Goal: Find specific page/section: Find specific page/section

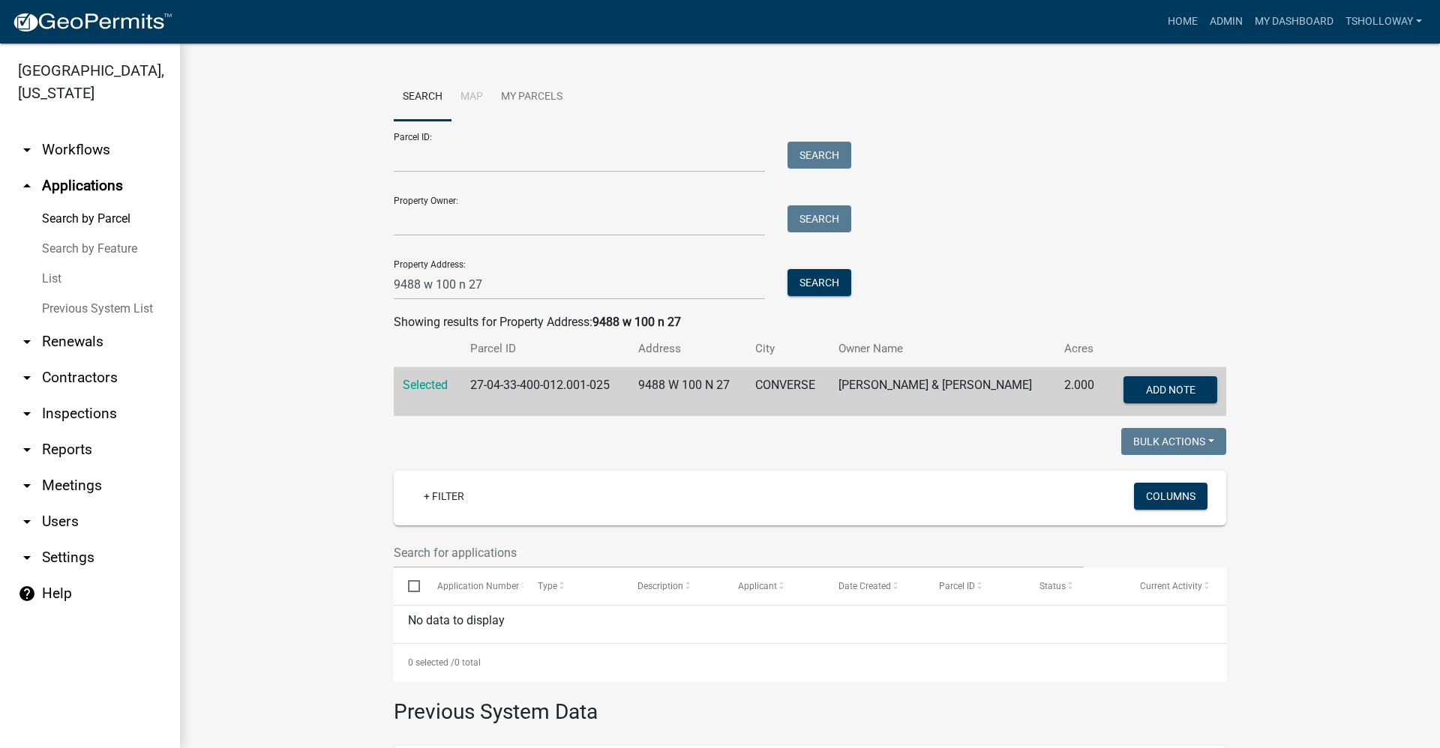
scroll to position [150, 0]
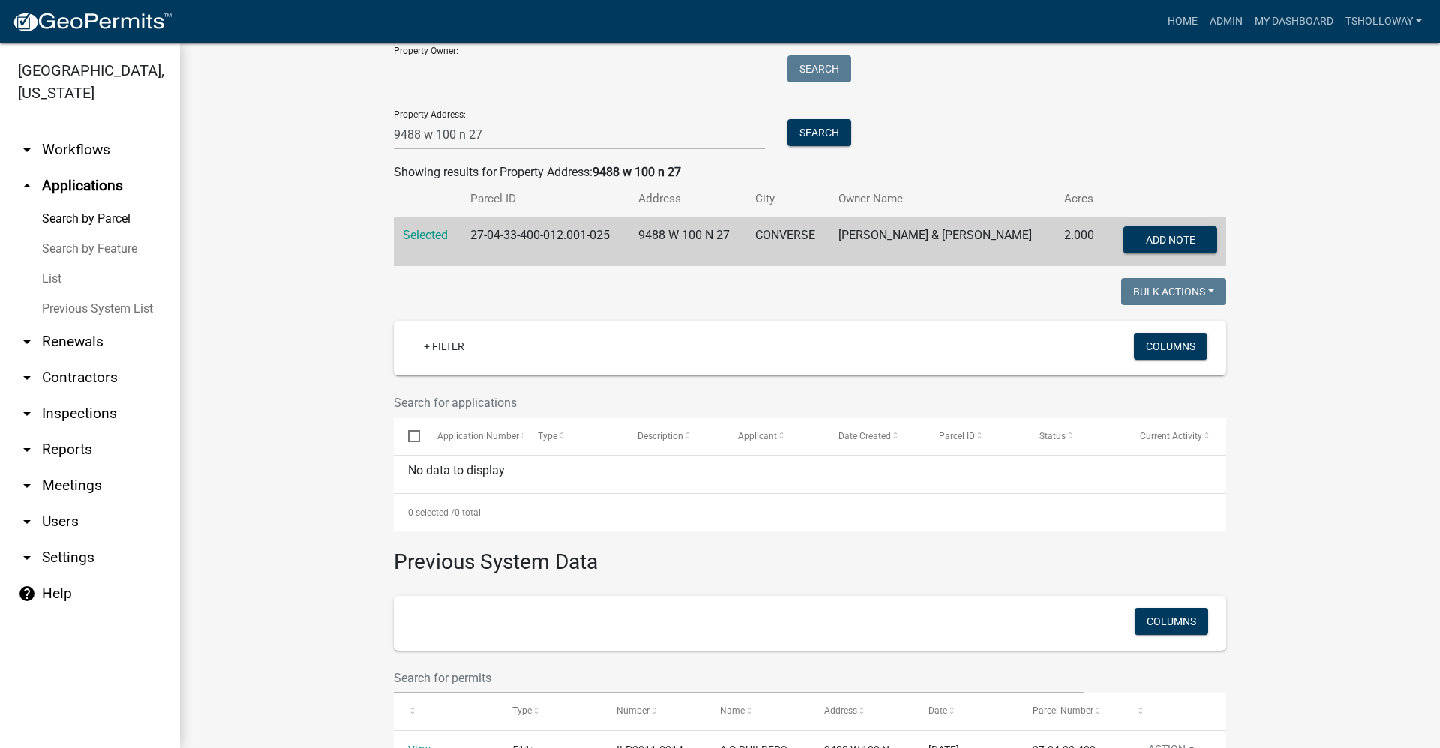
click at [73, 396] on link "arrow_drop_down Inspections" at bounding box center [90, 414] width 180 height 36
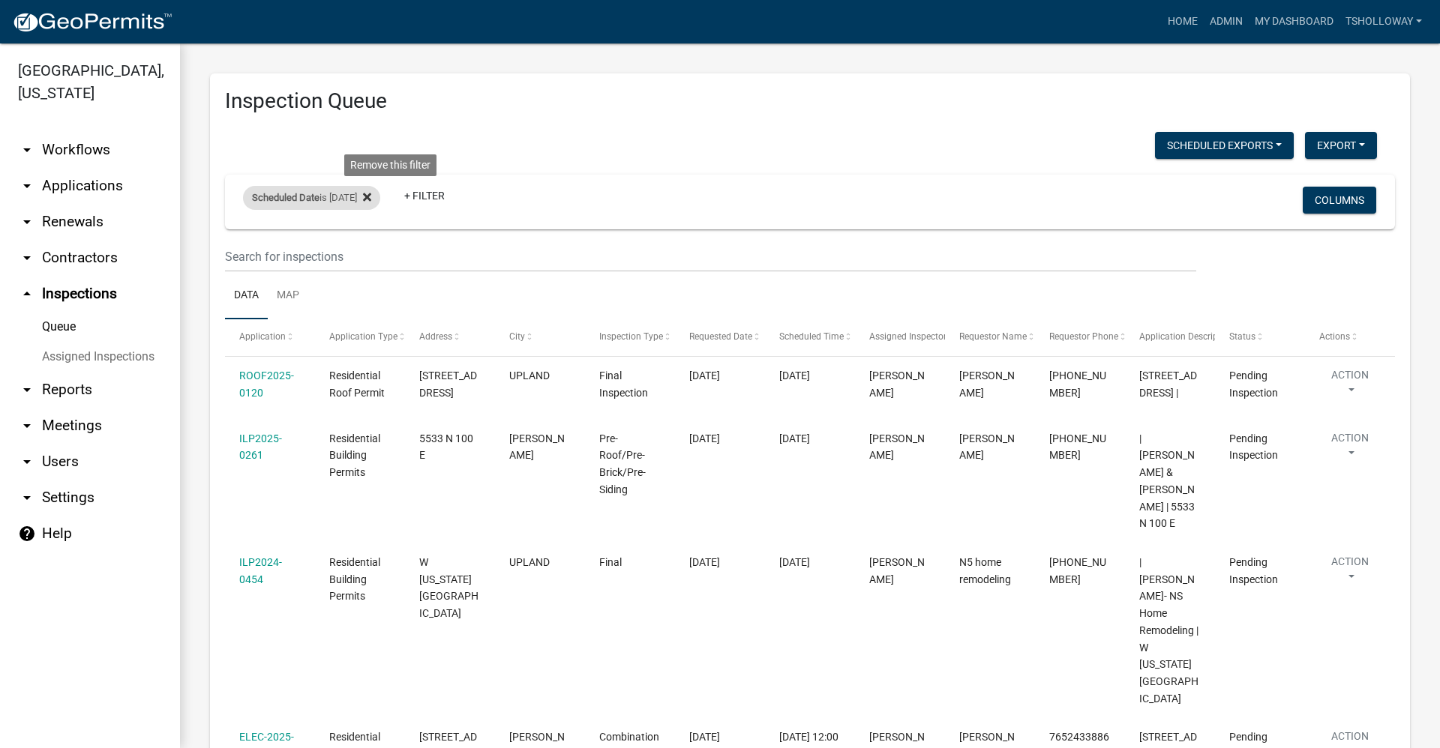
click at [371, 197] on icon at bounding box center [367, 197] width 8 height 8
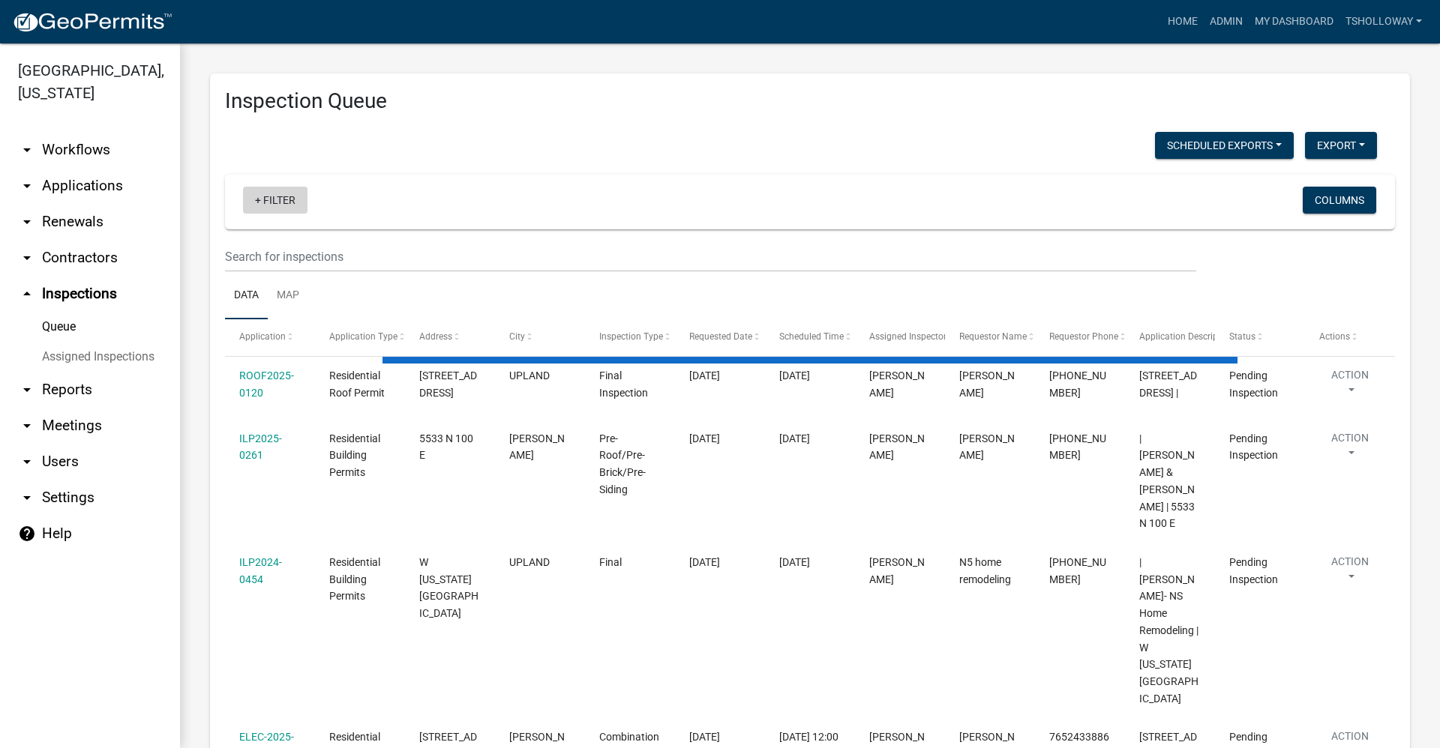
click at [272, 195] on link "+ Filter" at bounding box center [275, 200] width 64 height 27
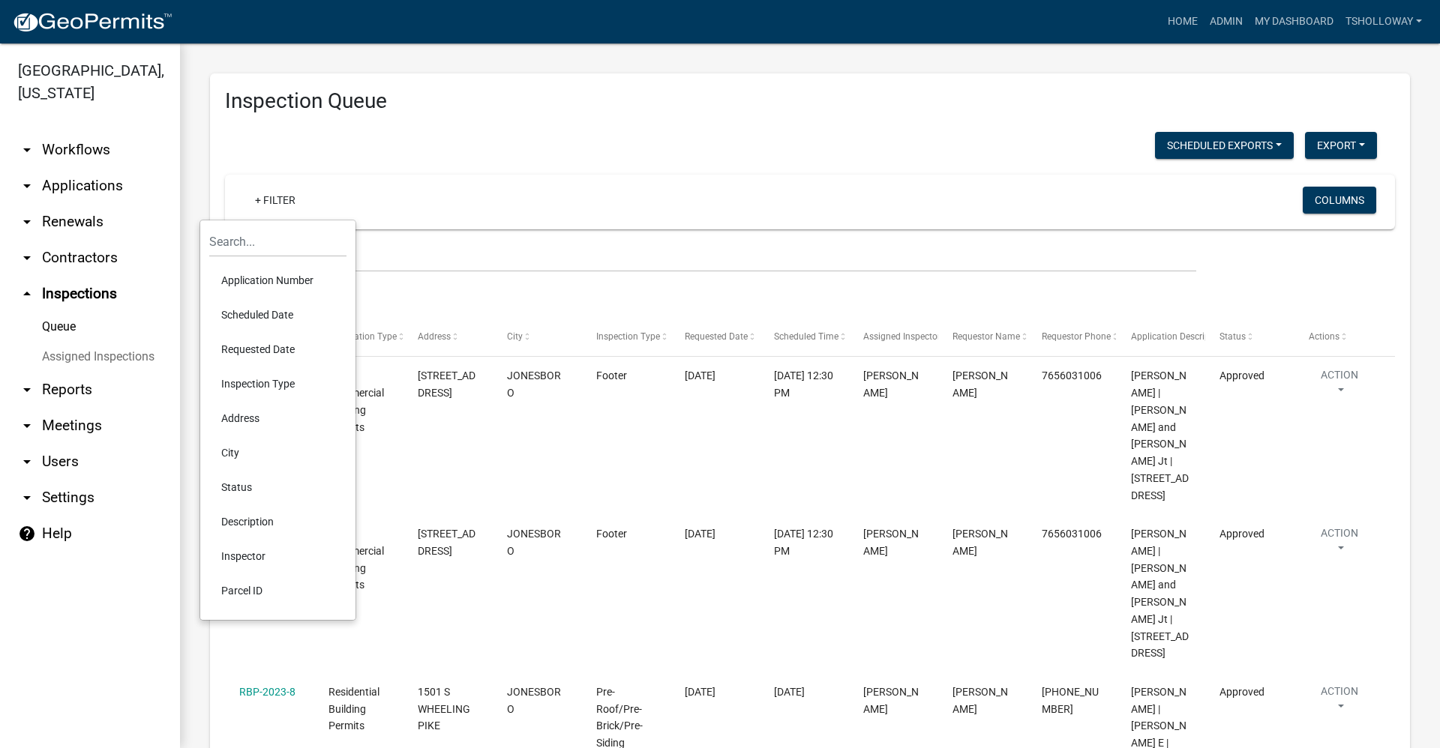
click at [279, 313] on li "Scheduled Date" at bounding box center [277, 315] width 137 height 34
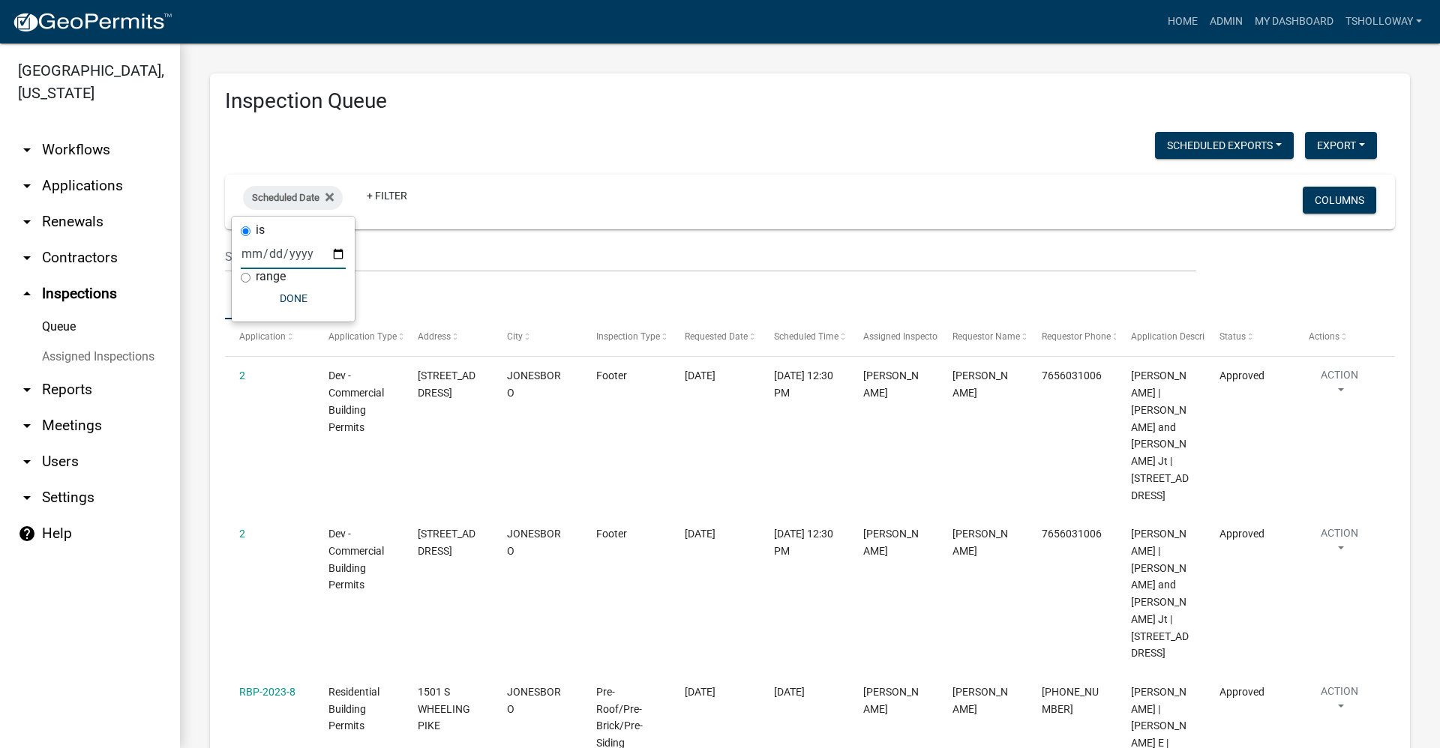
click at [337, 256] on input "date" at bounding box center [293, 253] width 105 height 31
type input "[DATE]"
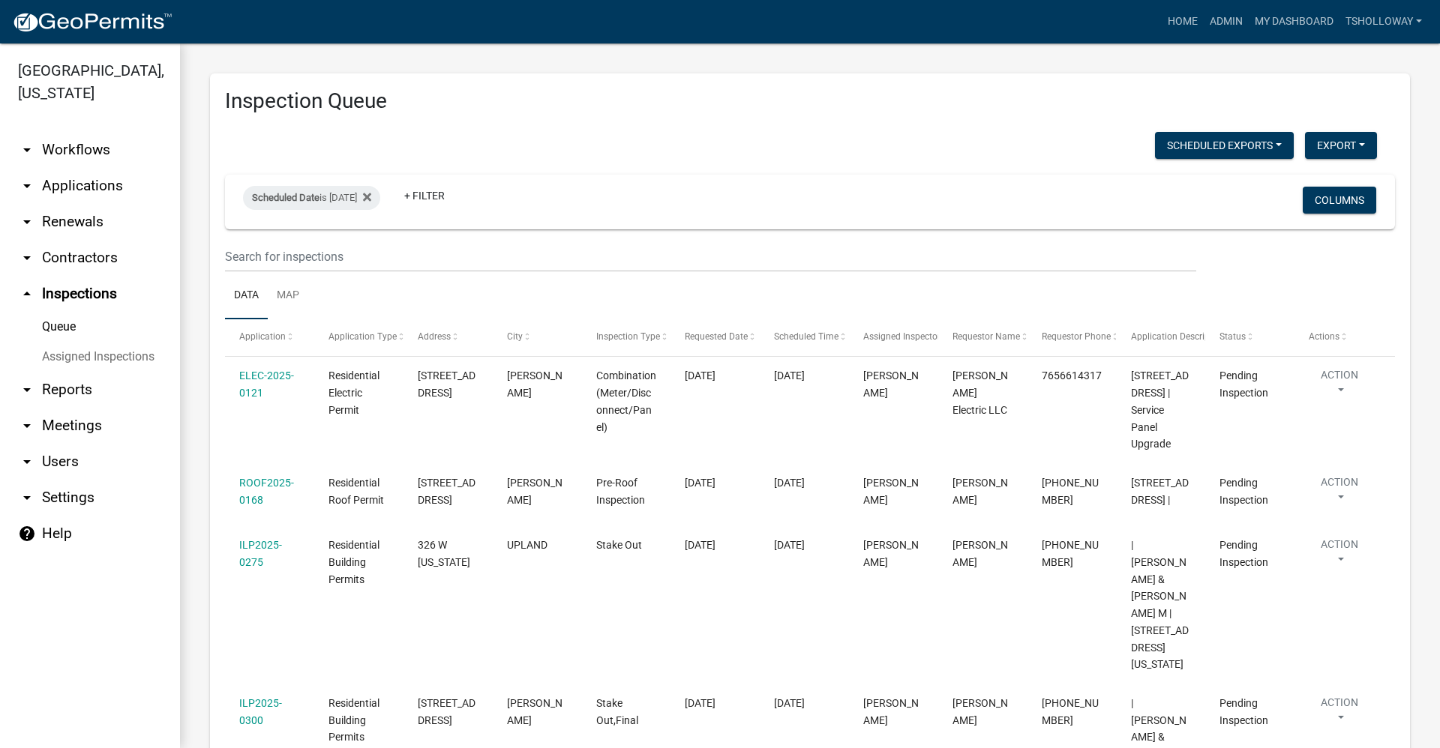
click at [66, 240] on link "arrow_drop_down Contractors" at bounding box center [90, 258] width 180 height 36
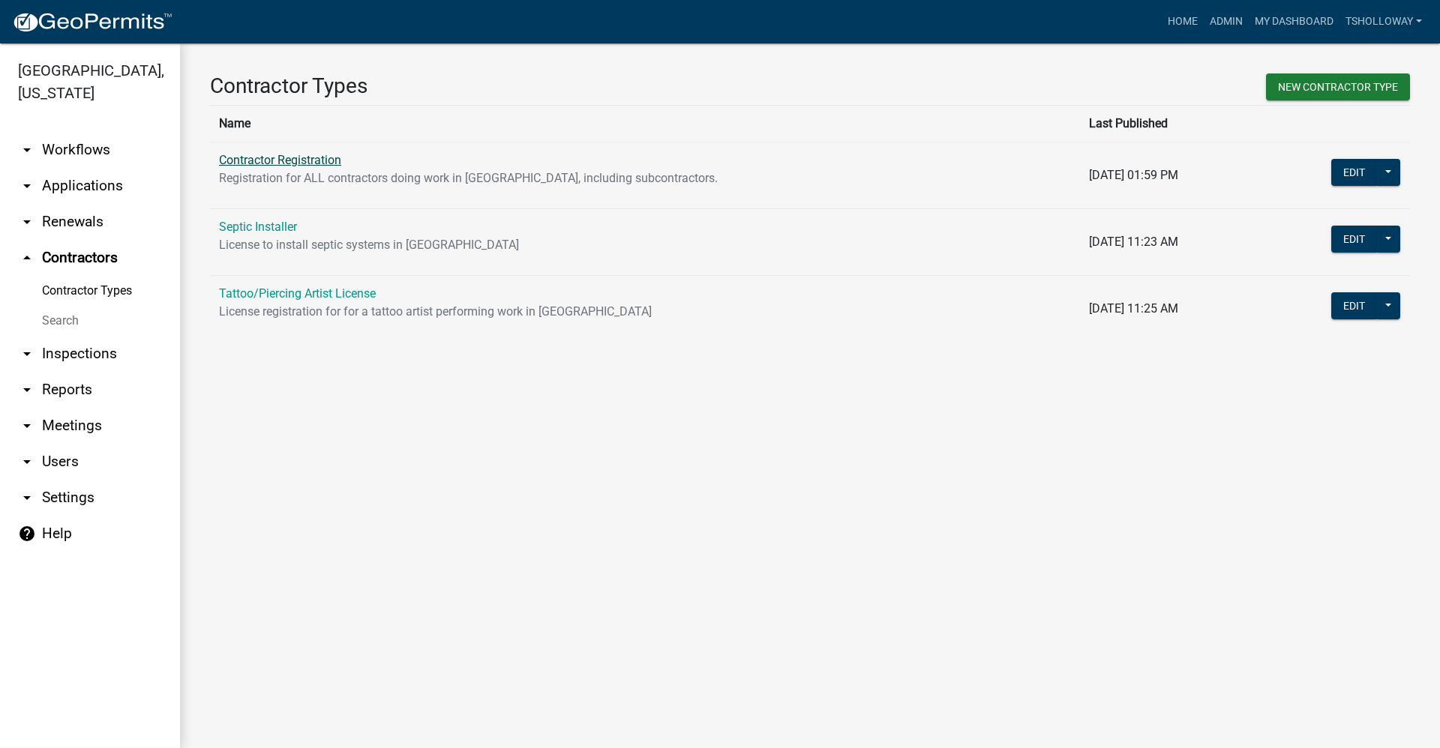
click at [278, 157] on link "Contractor Registration" at bounding box center [280, 160] width 122 height 14
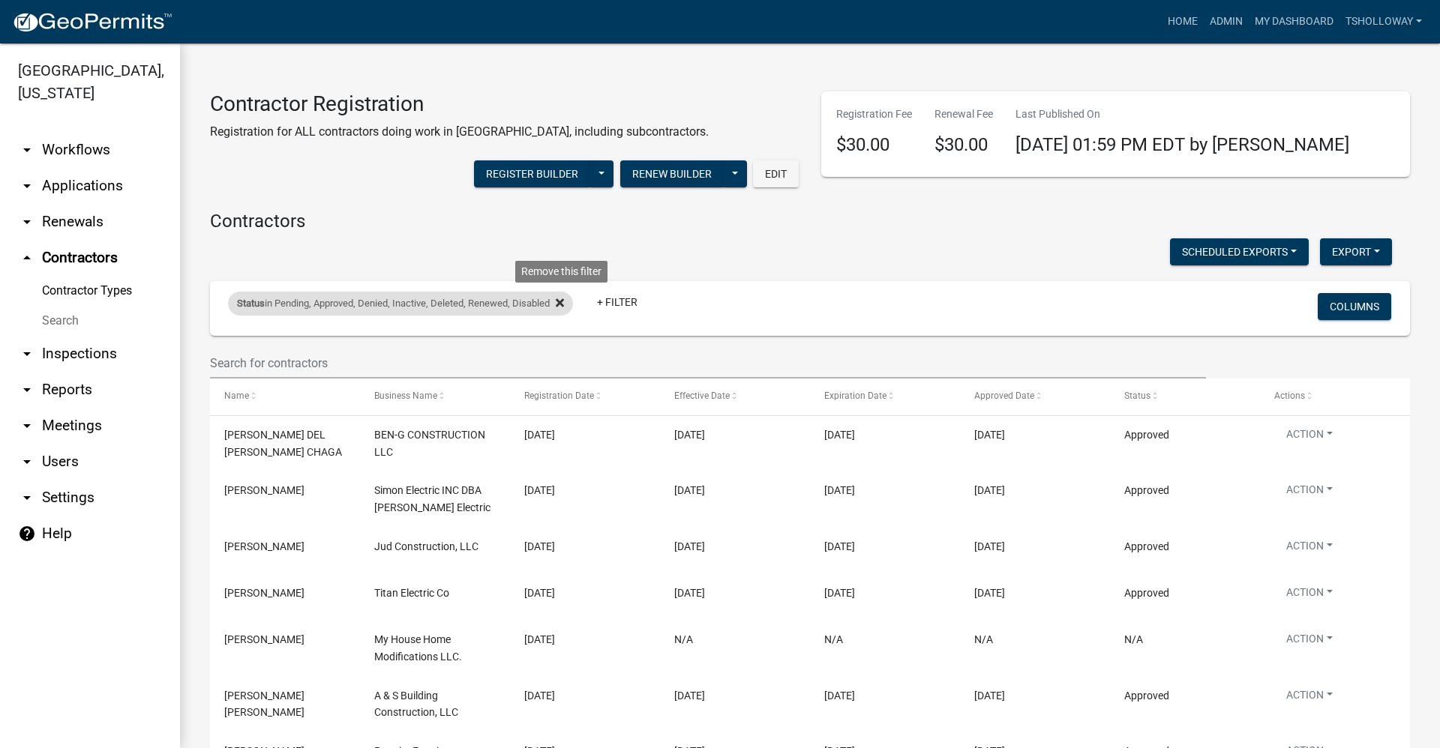
click at [562, 308] on icon at bounding box center [560, 303] width 8 height 12
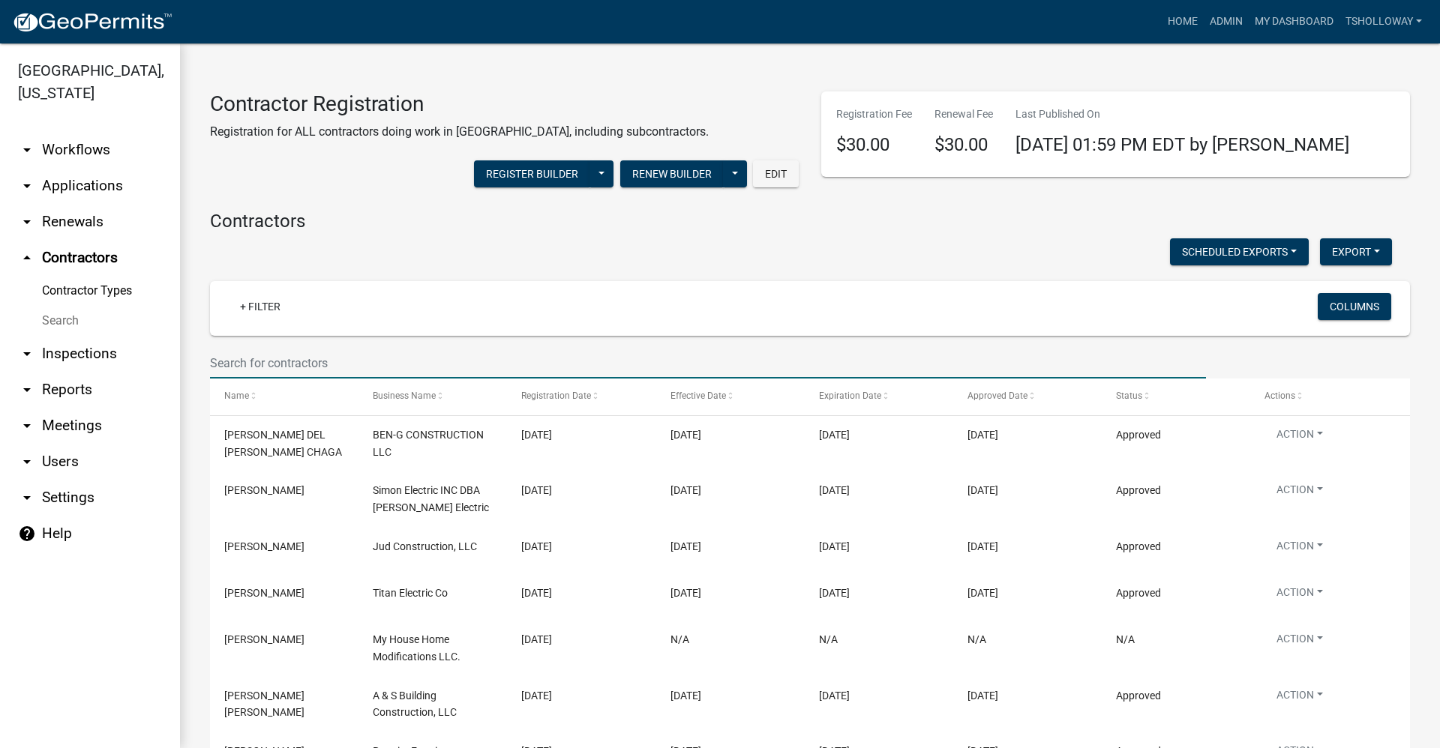
click at [217, 360] on input "text" at bounding box center [708, 363] width 996 height 31
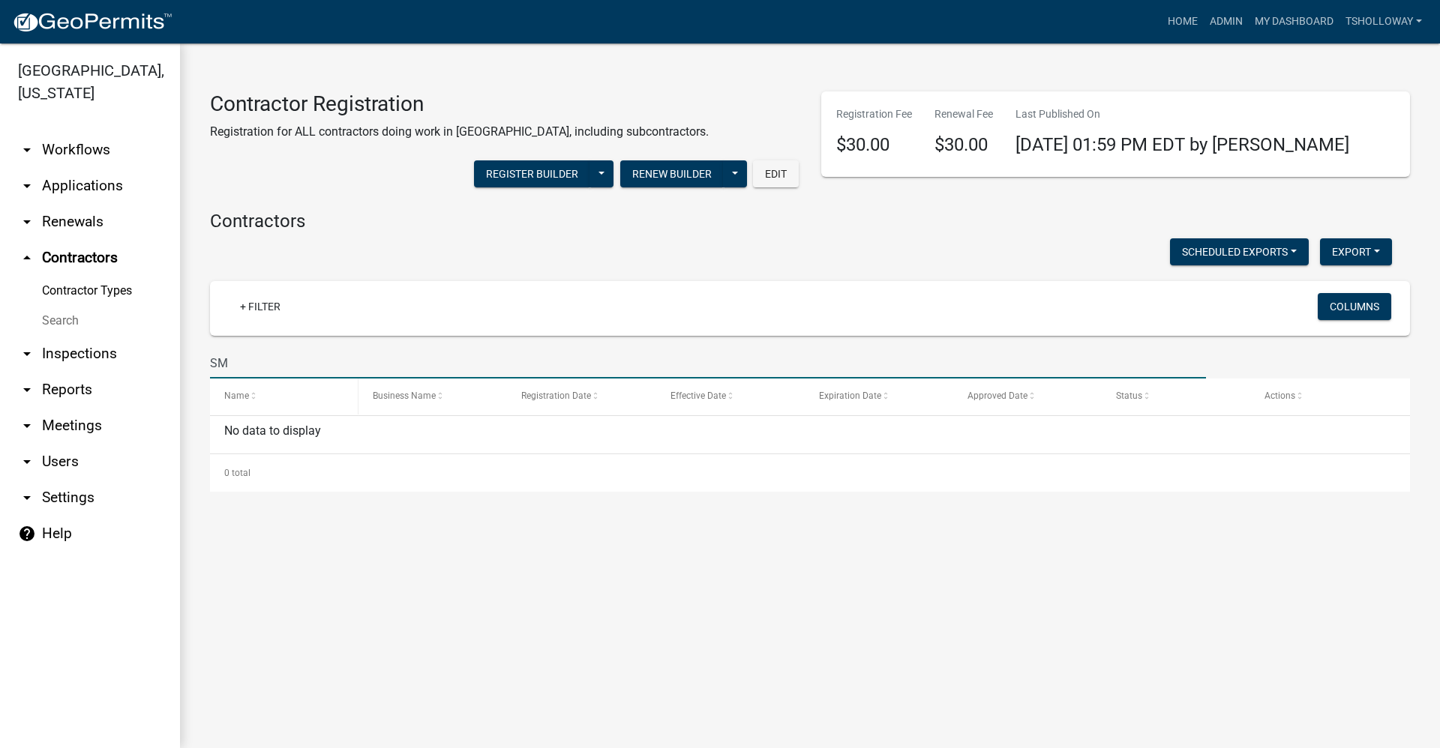
type input "S"
type input "T MOBILE"
